Goal: Find specific page/section: Find specific page/section

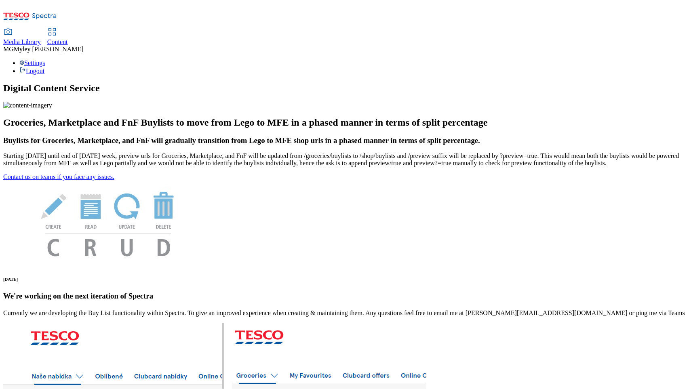
click at [68, 38] on span "Content" at bounding box center [57, 41] width 21 height 7
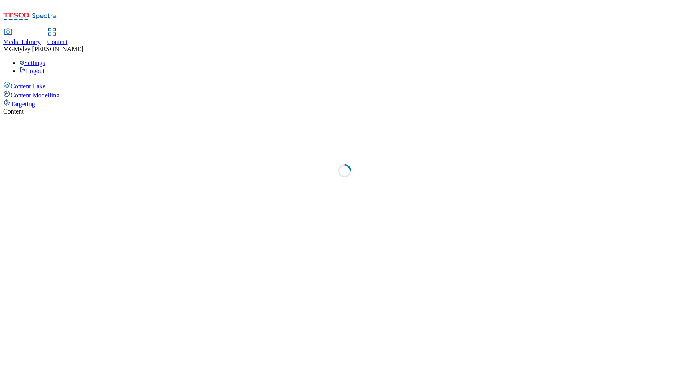
select select "ghs-uk"
click at [41, 38] on span "Media Library" at bounding box center [22, 41] width 38 height 7
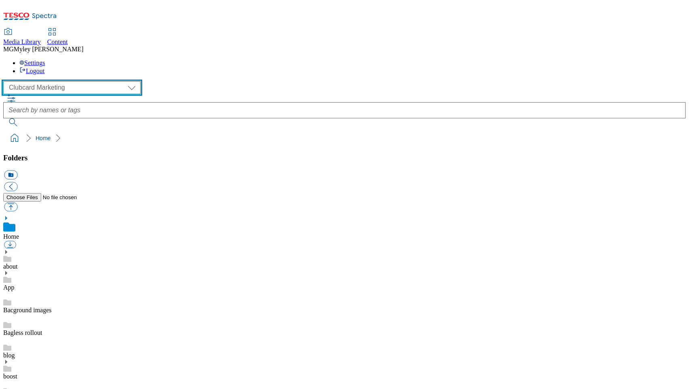
click at [66, 81] on select "Clubcard Marketing Dotcom UK GHS Marketing UK GHS ROI iGHS Marketing CE MCA CZ …" at bounding box center [71, 87] width 137 height 13
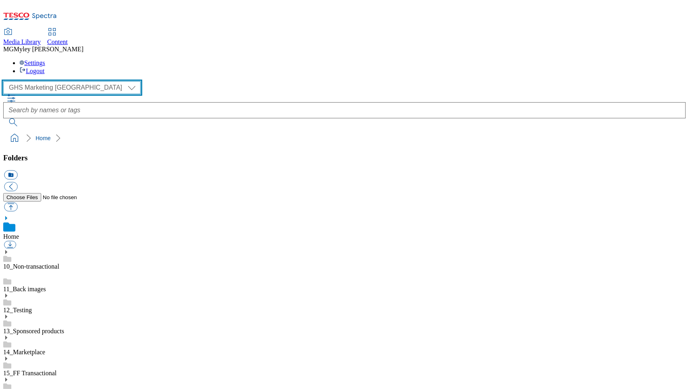
click at [69, 81] on select "Clubcard Marketing Dotcom UK GHS Marketing UK GHS ROI iGHS Marketing CE MCA CZ …" at bounding box center [71, 87] width 137 height 13
select select "flare-homepage"
